Goal: Information Seeking & Learning: Learn about a topic

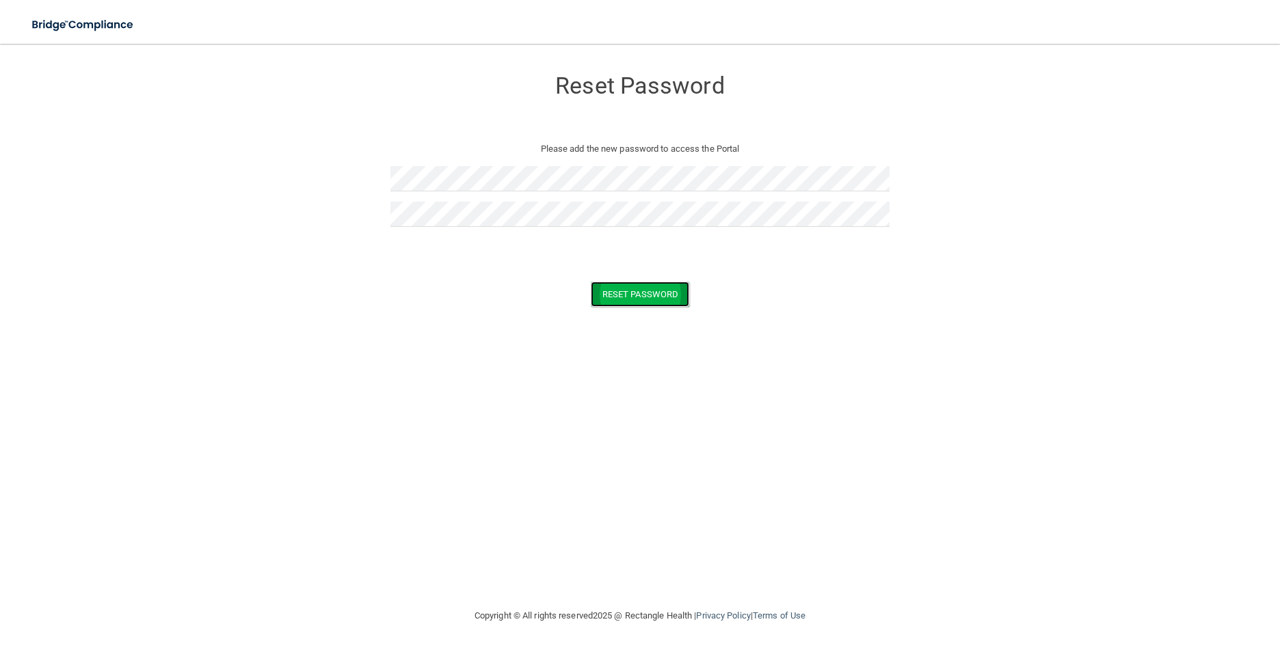
click at [652, 299] on button "Reset Password" at bounding box center [640, 294] width 98 height 25
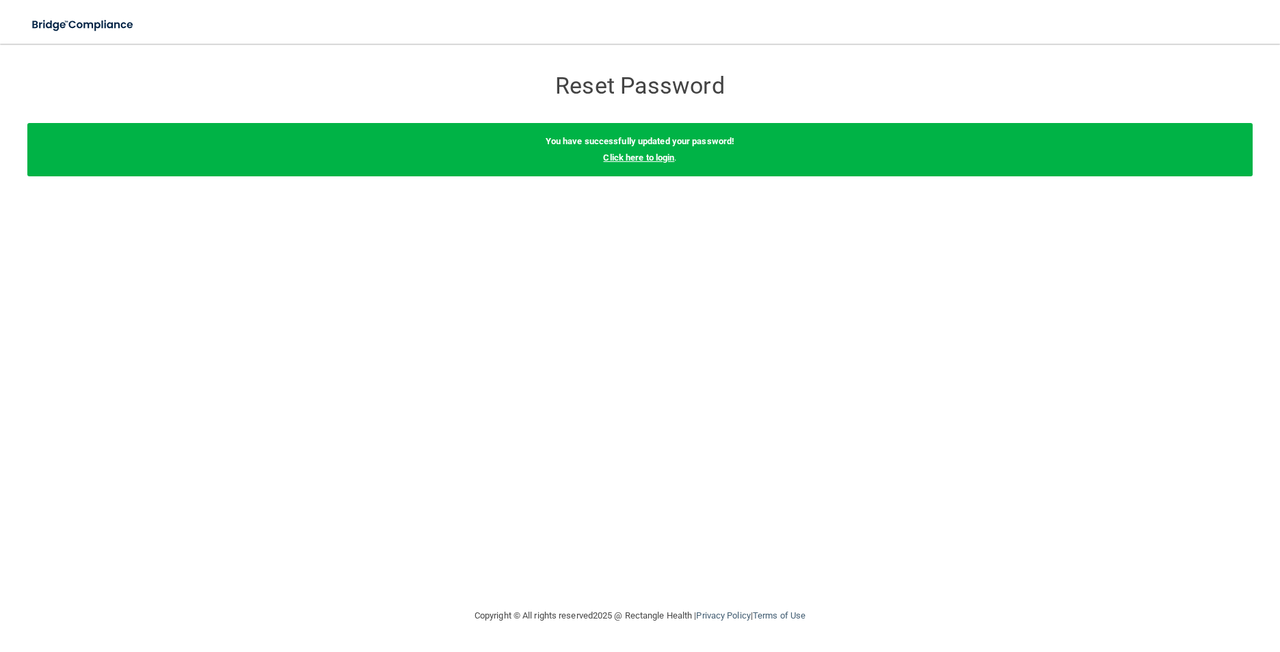
click at [637, 158] on link "Click here to login" at bounding box center [638, 157] width 71 height 10
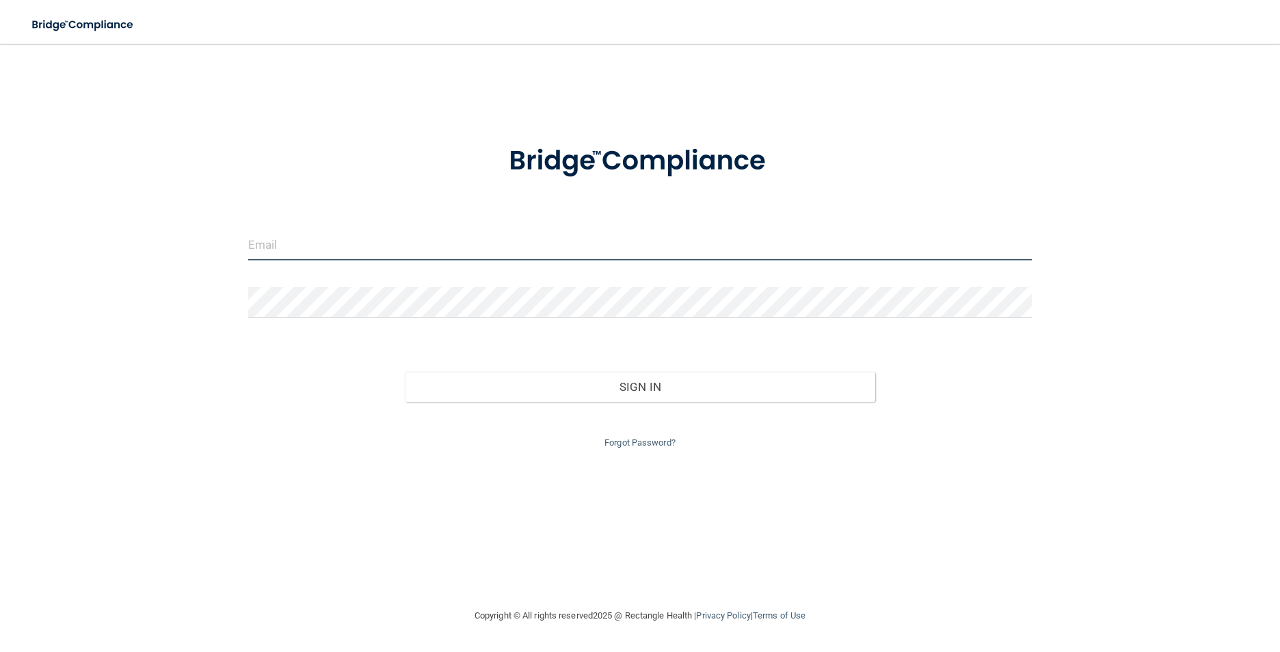
click at [539, 242] on input "email" at bounding box center [640, 245] width 784 height 31
type input "[PERSON_NAME][EMAIL_ADDRESS][DOMAIN_NAME]"
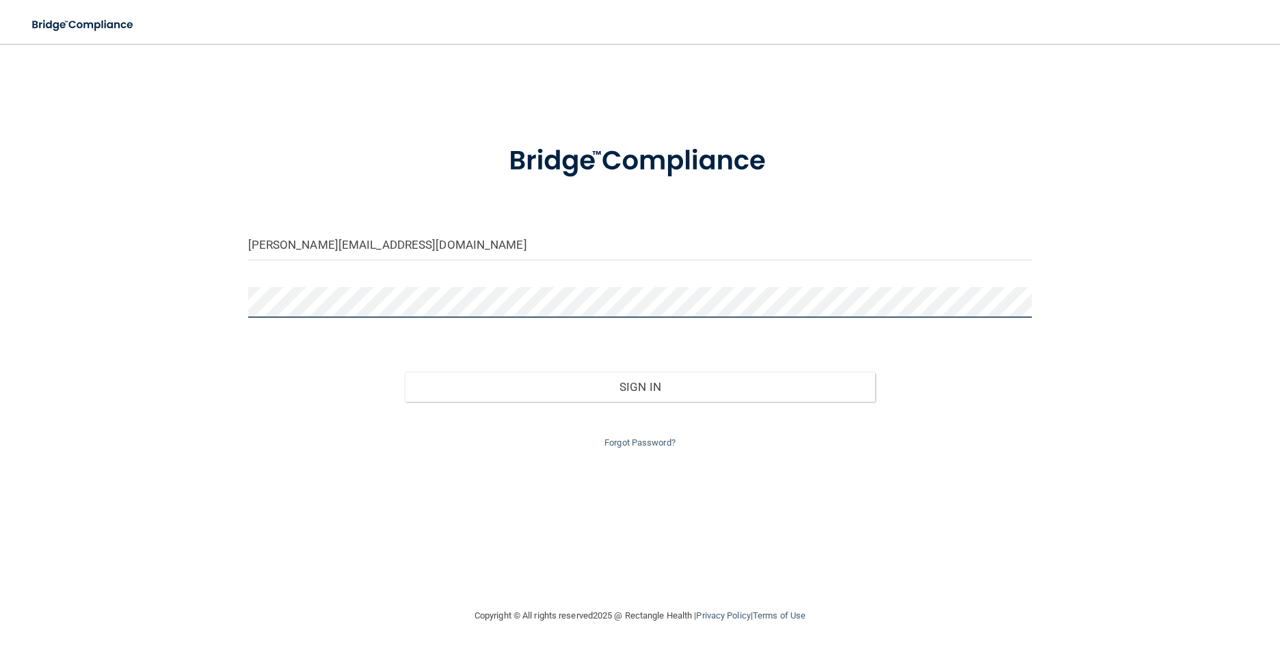
click at [405, 372] on button "Sign In" at bounding box center [640, 387] width 470 height 30
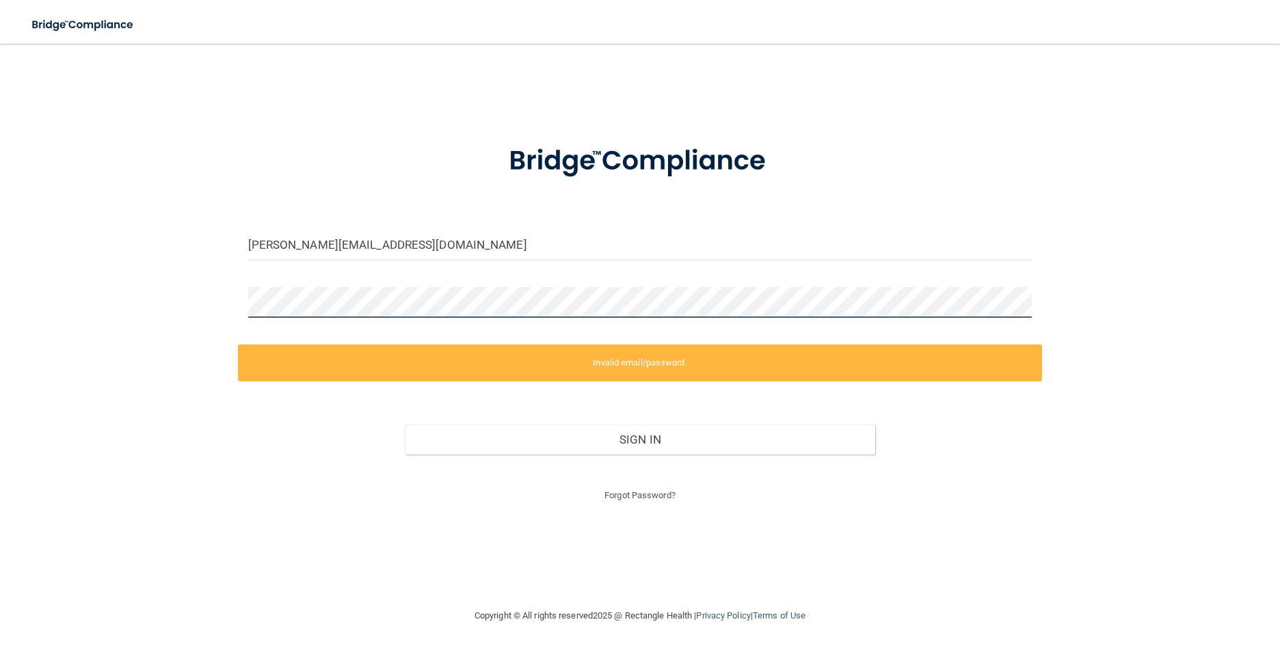
click at [171, 276] on div "[PERSON_NAME][EMAIL_ADDRESS][DOMAIN_NAME] Invalid email/password. You don't hav…" at bounding box center [639, 325] width 1225 height 537
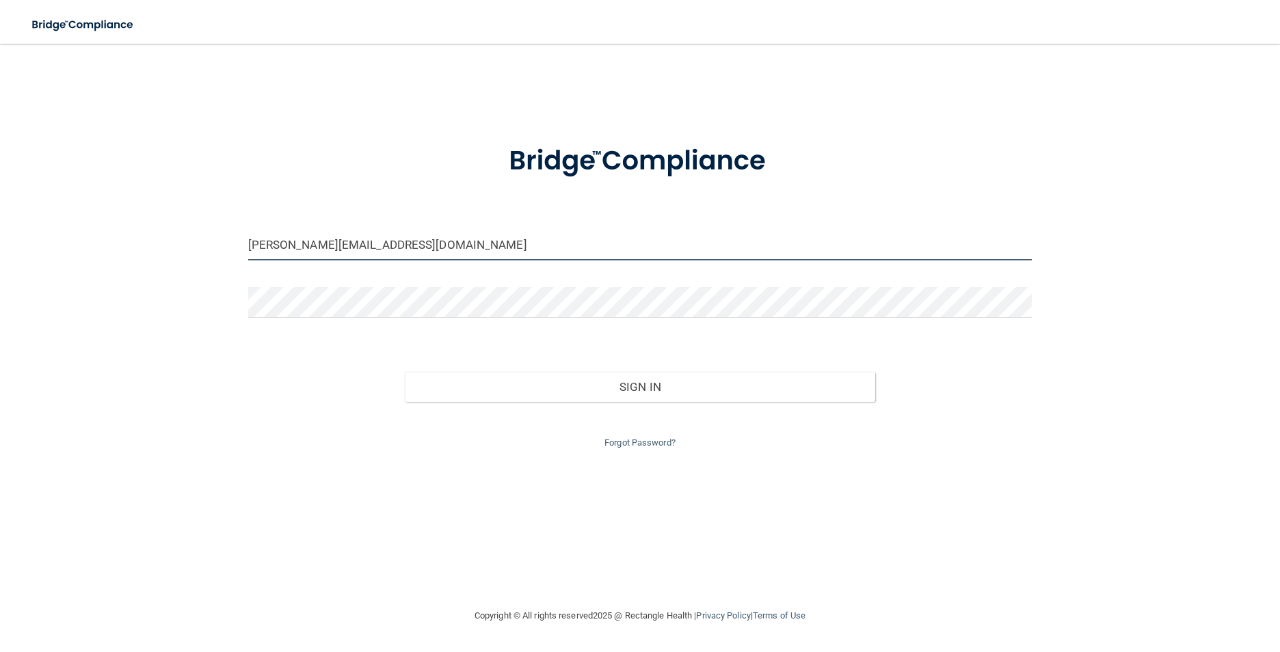
drag, startPoint x: 407, startPoint y: 239, endPoint x: 220, endPoint y: 212, distance: 188.6
click at [220, 212] on div "[PERSON_NAME][EMAIL_ADDRESS][DOMAIN_NAME] Invalid email/password. You don't hav…" at bounding box center [639, 325] width 1225 height 537
type input "[EMAIL_ADDRESS][DOMAIN_NAME]"
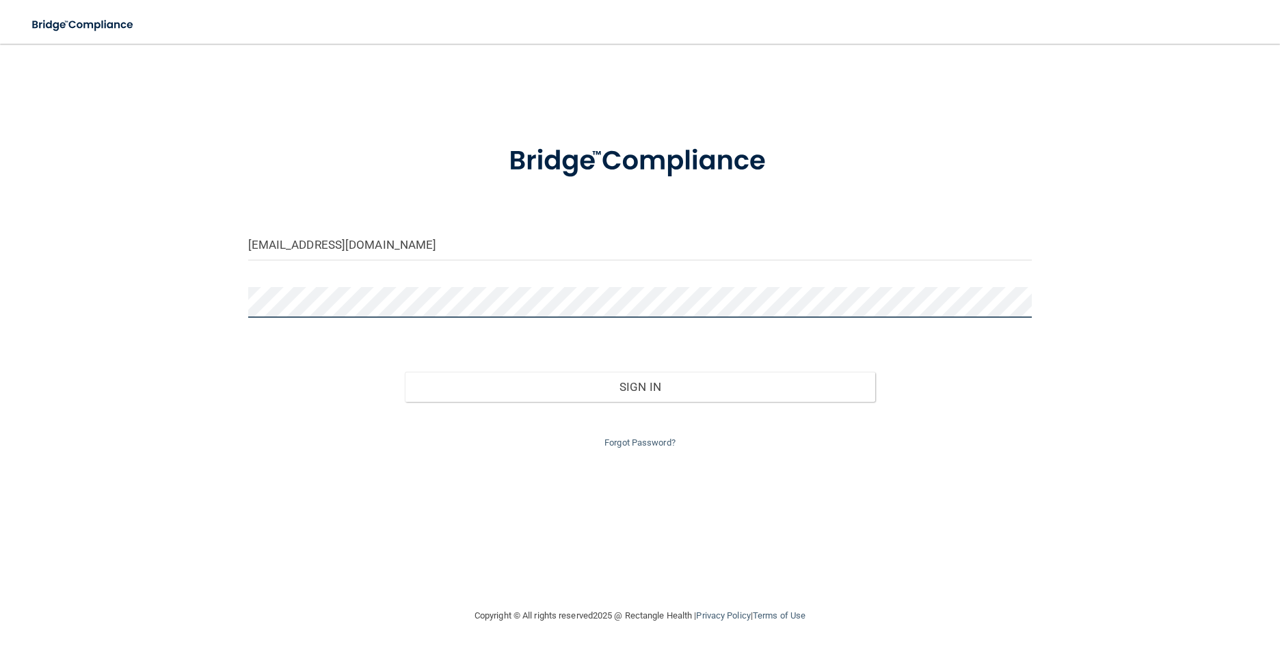
click at [218, 287] on div "[EMAIL_ADDRESS][DOMAIN_NAME] Invalid email/password. You don't have permission …" at bounding box center [639, 325] width 1225 height 537
click at [405, 372] on button "Sign In" at bounding box center [640, 387] width 470 height 30
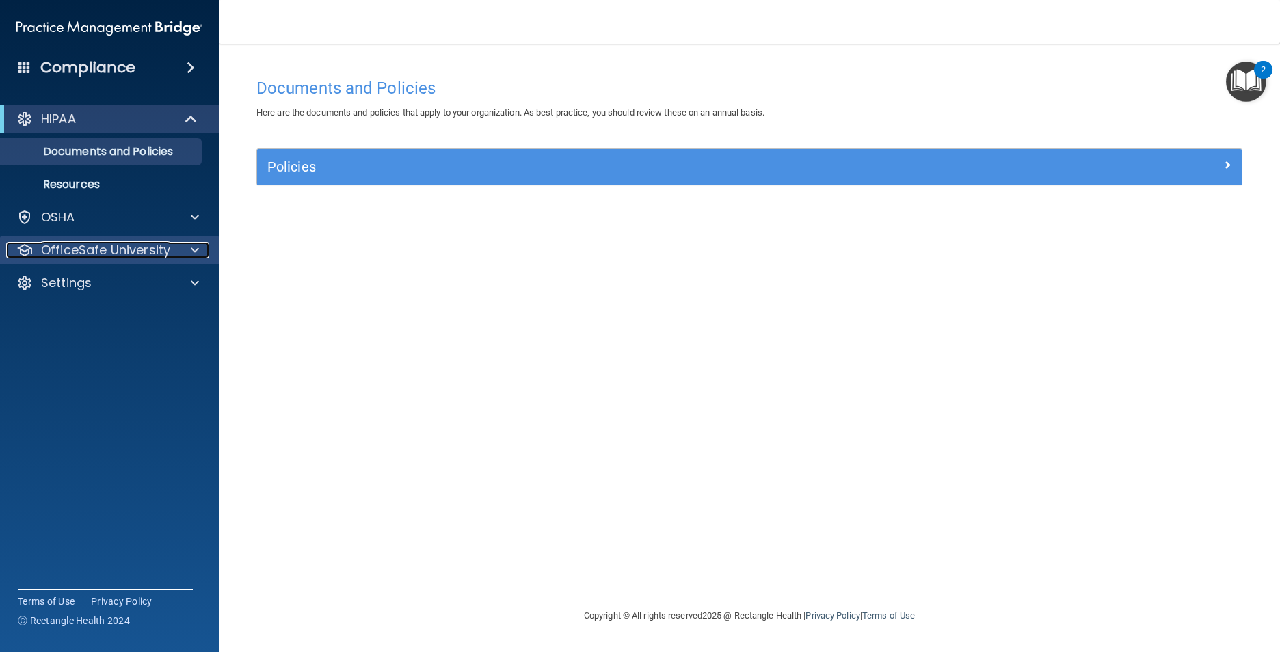
click at [121, 245] on p "OfficeSafe University" at bounding box center [105, 250] width 129 height 16
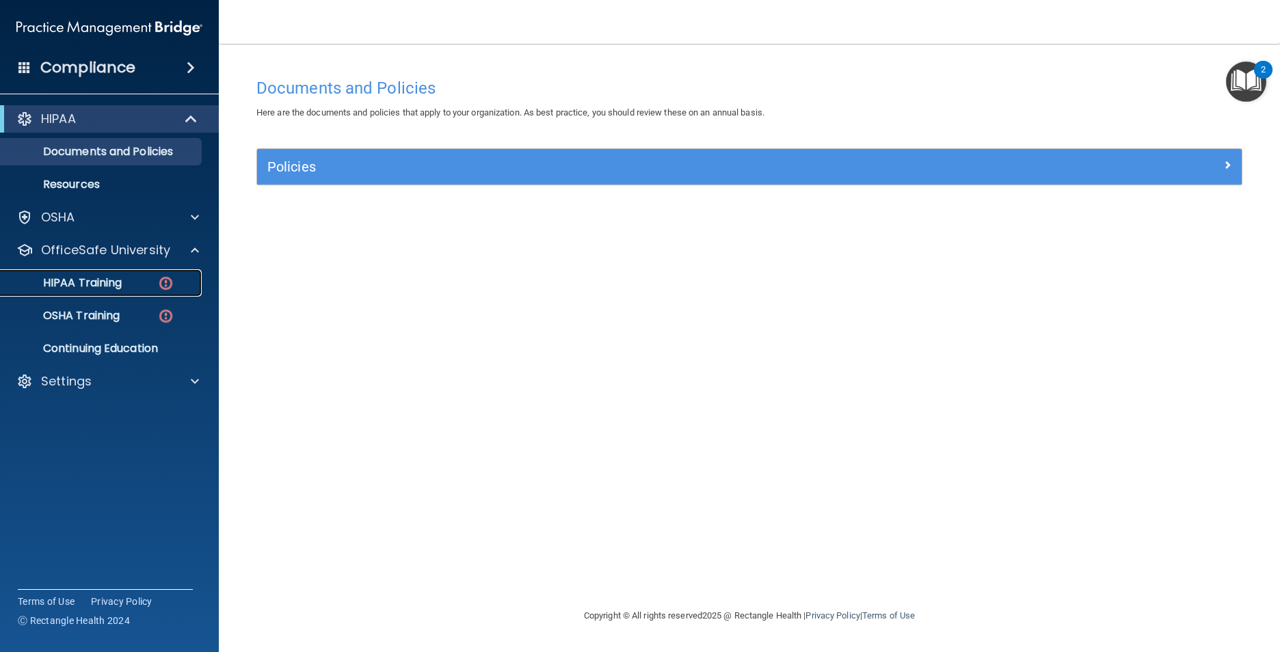
click at [131, 278] on div "HIPAA Training" at bounding box center [102, 283] width 187 height 14
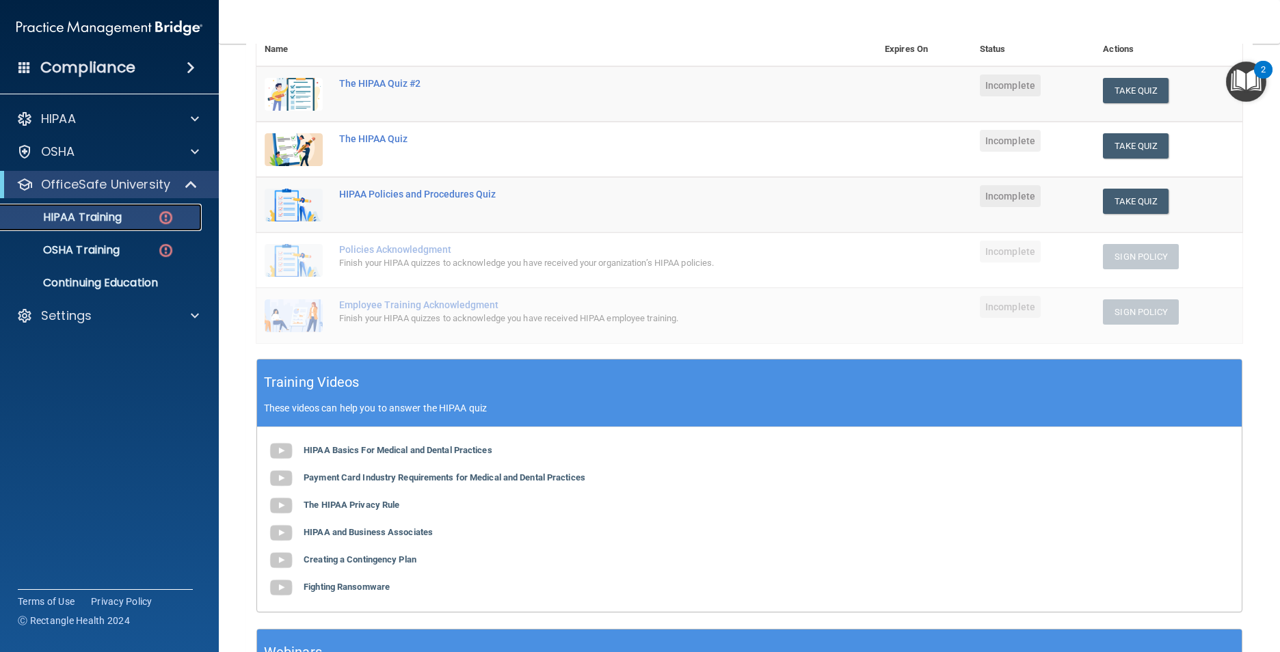
scroll to position [169, 0]
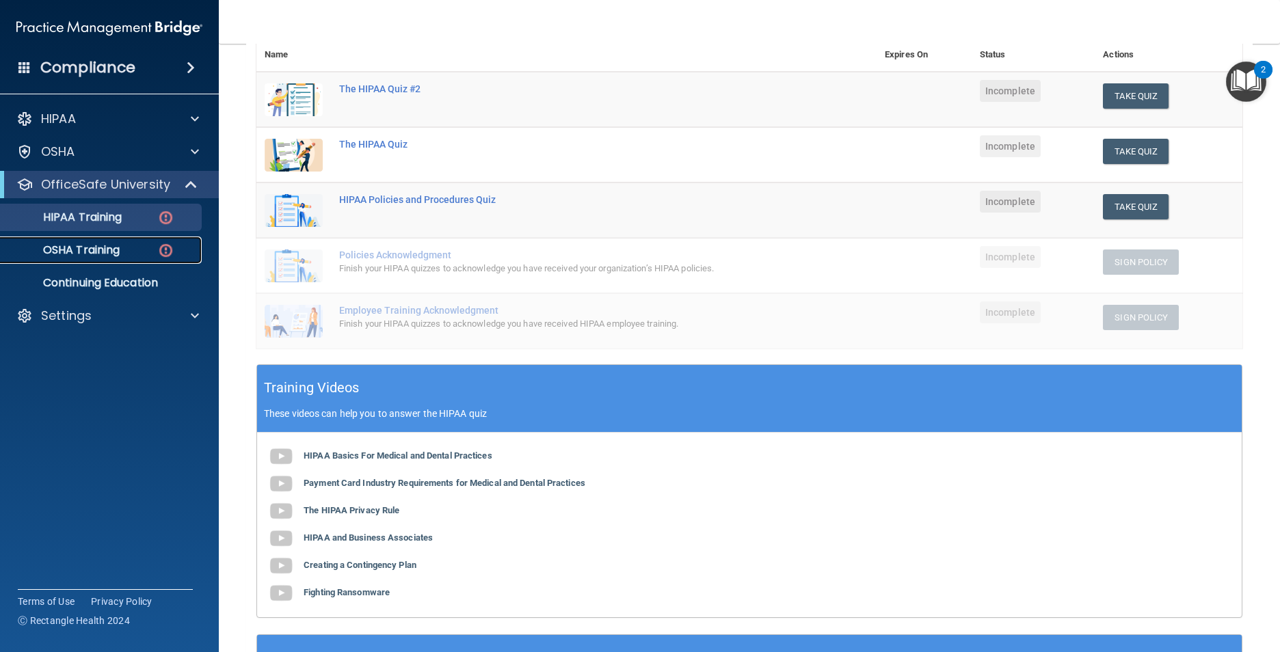
click at [176, 247] on div "OSHA Training" at bounding box center [102, 250] width 187 height 14
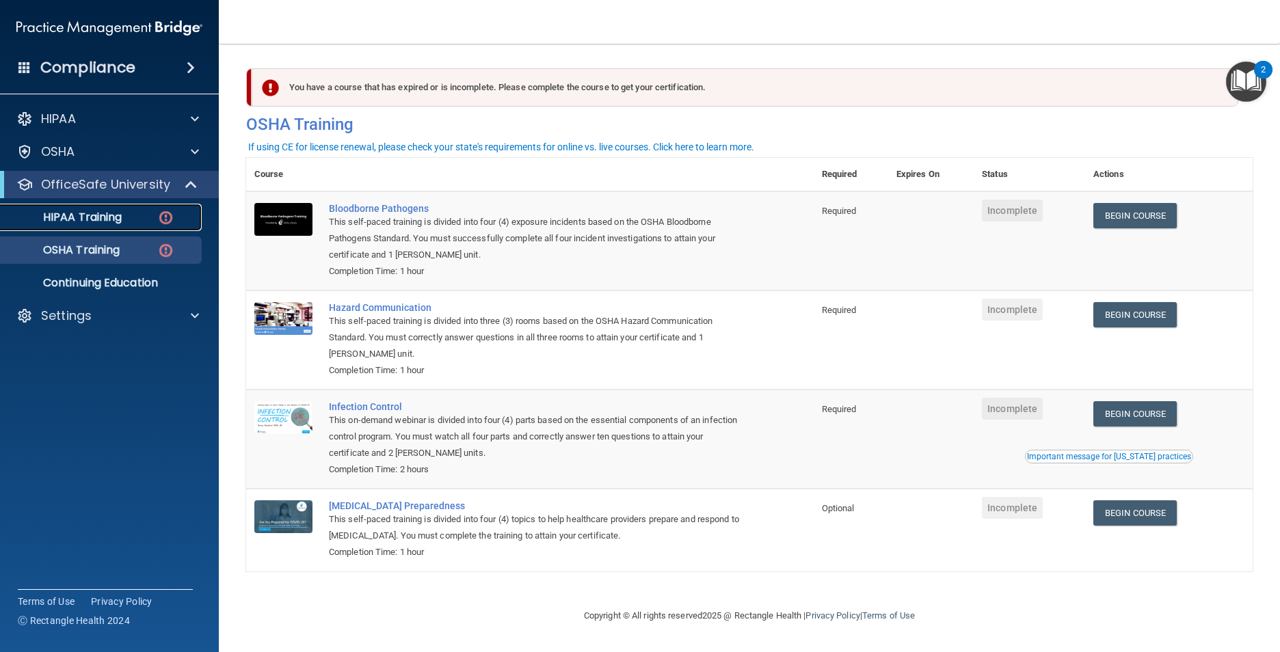
click at [121, 222] on p "HIPAA Training" at bounding box center [65, 218] width 113 height 14
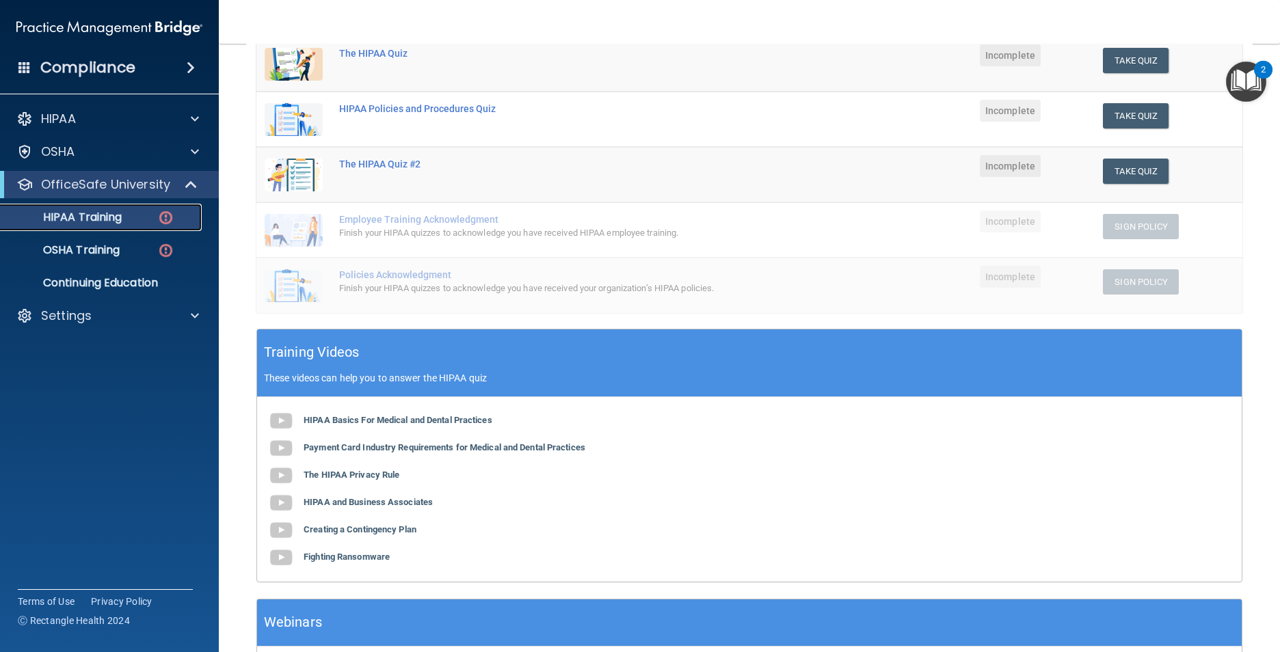
scroll to position [205, 0]
